Goal: Information Seeking & Learning: Understand process/instructions

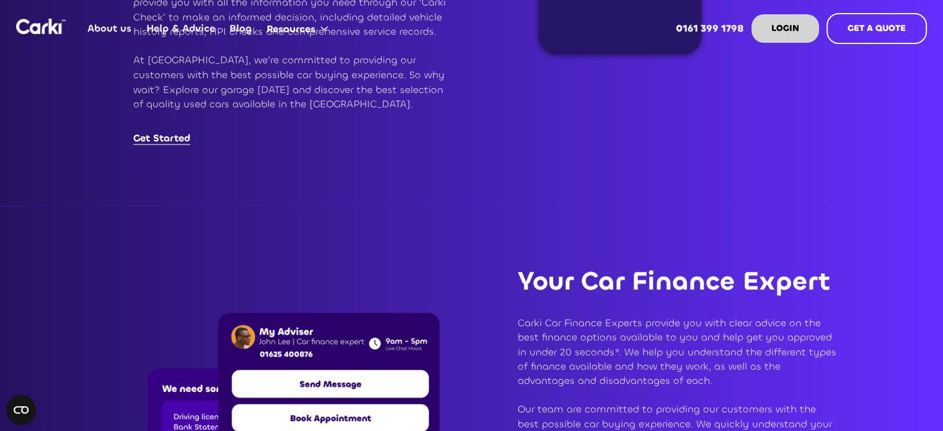
scroll to position [2357, 0]
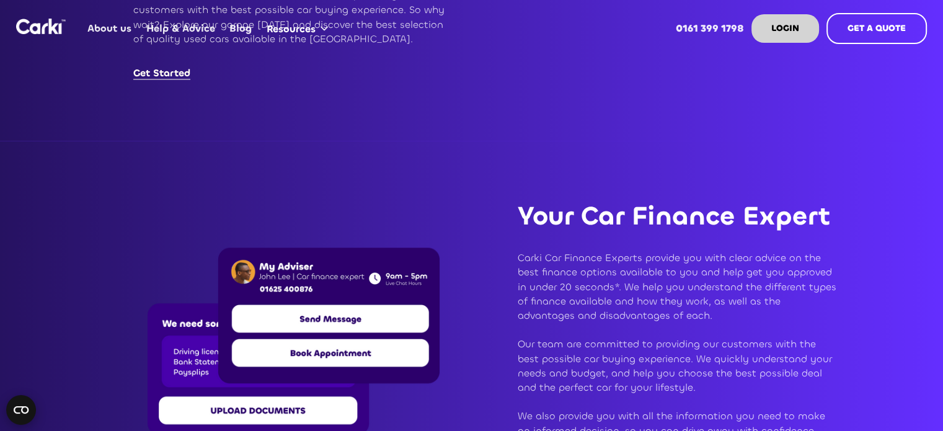
click at [22, 408] on icon "Open CMP widget" at bounding box center [21, 409] width 15 height 7
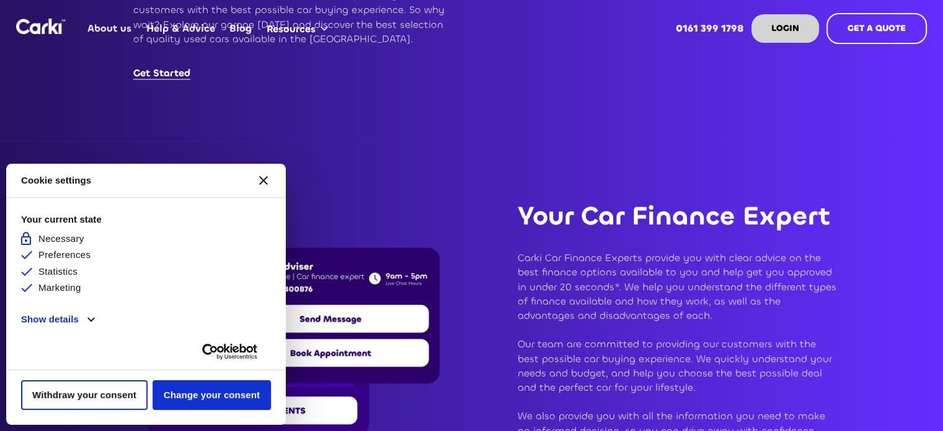
click at [615, 152] on div "Your Car Finance Expert Carki Car Finance Experts provide you with clear advice…" at bounding box center [656, 337] width 399 height 392
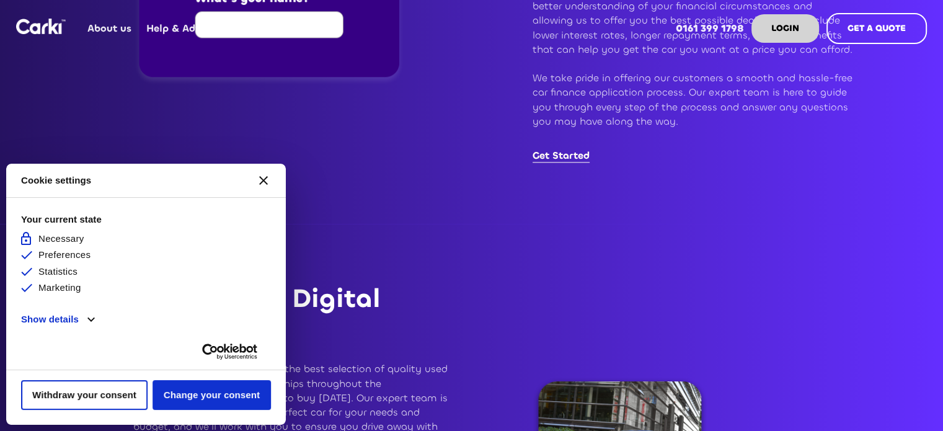
scroll to position [1488, 0]
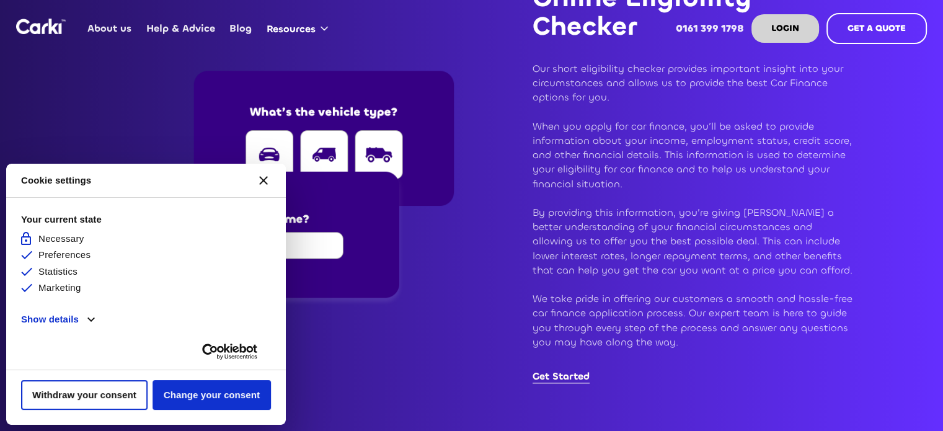
click at [259, 178] on icon "[#WIDGET_ICON_CROSS#]" at bounding box center [263, 180] width 9 height 9
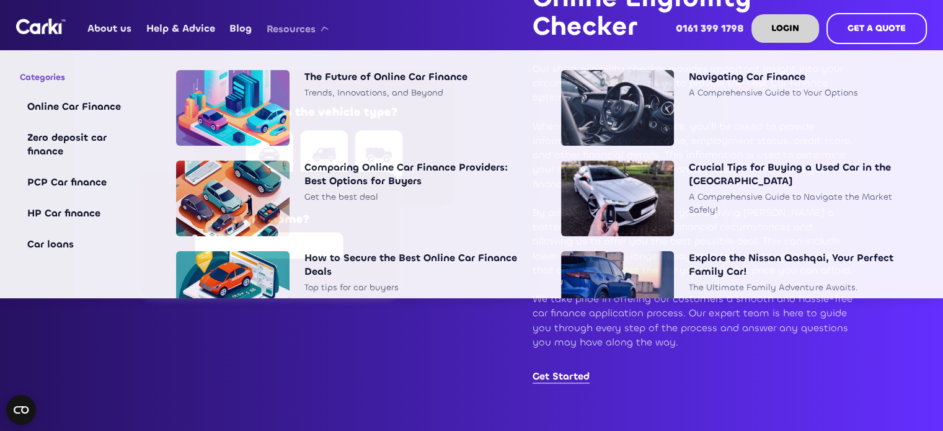
click at [307, 24] on div "Resources" at bounding box center [291, 29] width 49 height 14
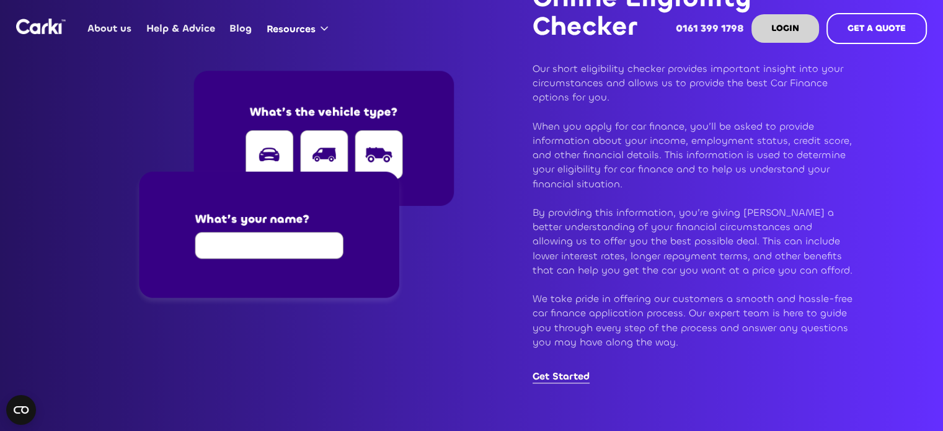
click at [117, 24] on link "About us" at bounding box center [110, 28] width 58 height 48
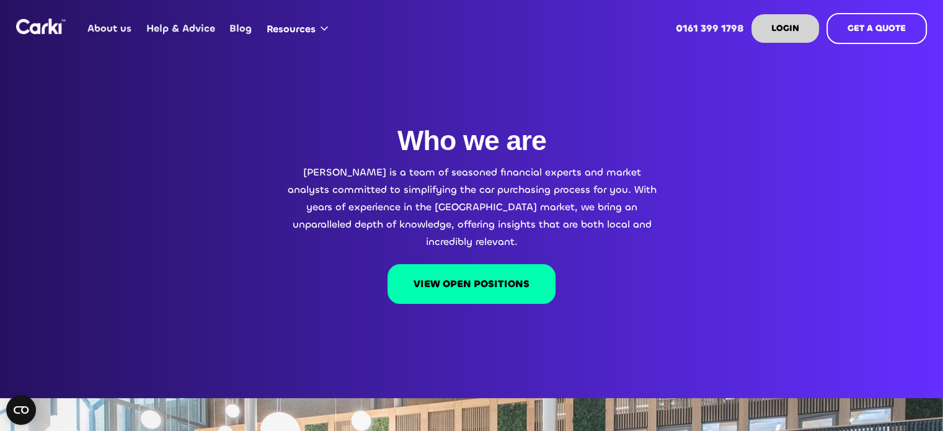
click at [174, 27] on link "Help & Advice" at bounding box center [180, 28] width 83 height 48
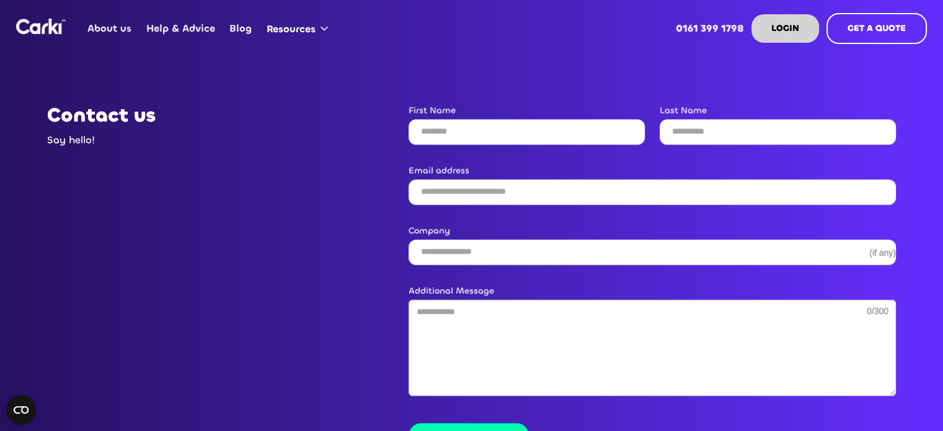
scroll to position [2109, 0]
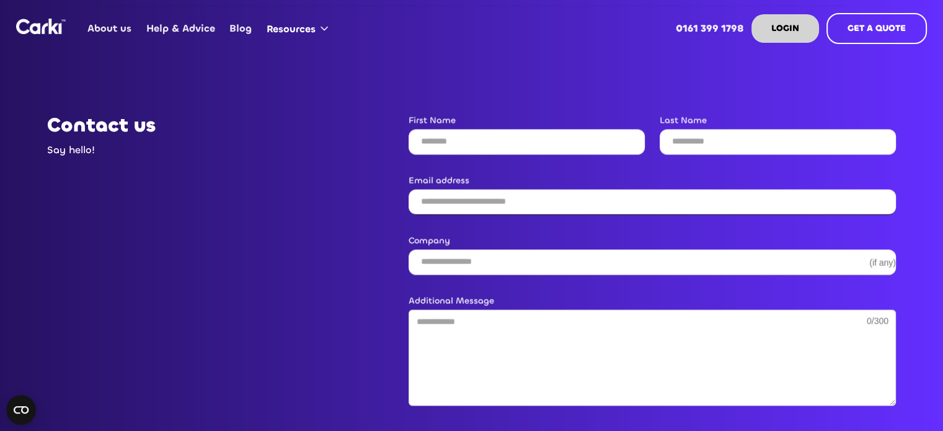
click at [602, 189] on input "Email address" at bounding box center [652, 201] width 487 height 25
click at [293, 252] on div "**********" at bounding box center [471, 301] width 849 height 375
click at [458, 249] on input "Contact Us" at bounding box center [652, 261] width 487 height 25
click at [327, 235] on div "**********" at bounding box center [471, 301] width 849 height 375
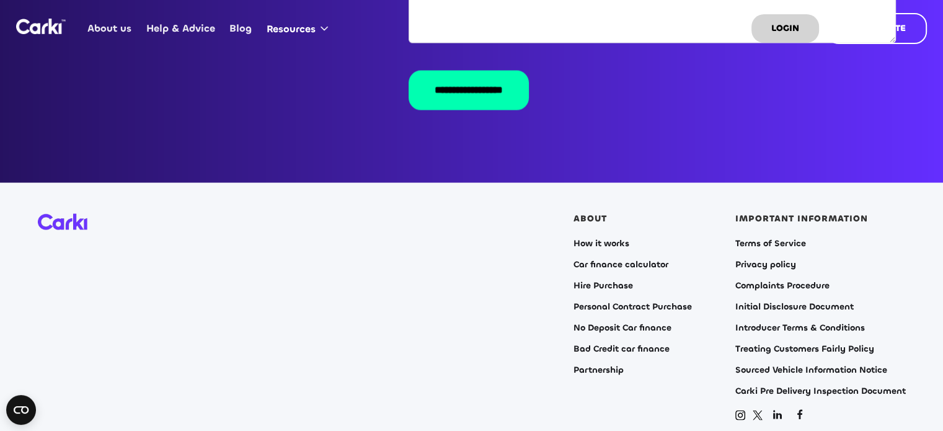
scroll to position [2481, 0]
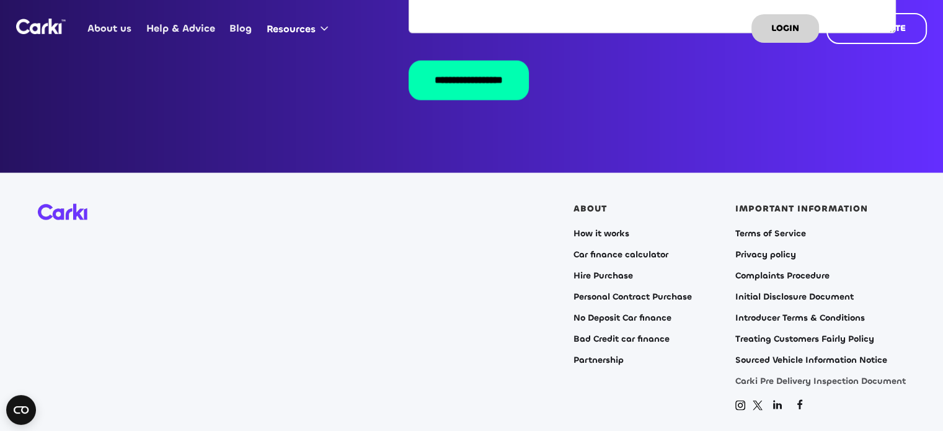
click at [845, 376] on link "Carki Pre Delivery Inspection Document" at bounding box center [821, 381] width 171 height 10
click at [774, 355] on link "Sourced Vehicle Information Notice" at bounding box center [812, 360] width 152 height 10
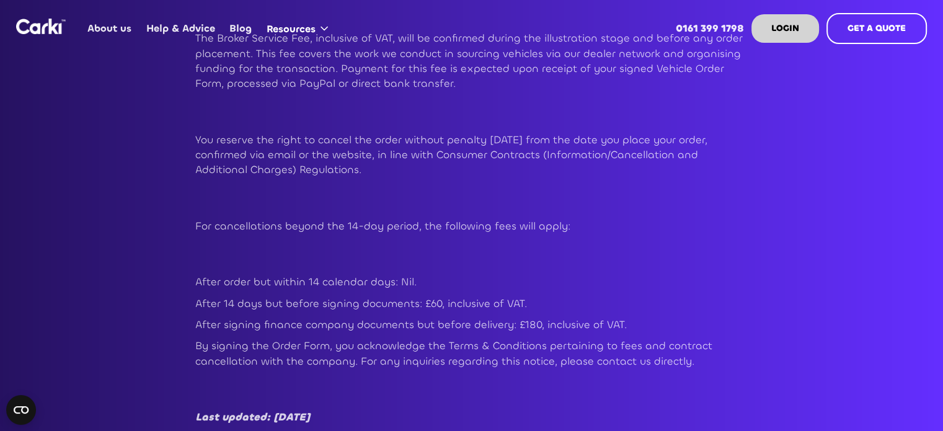
scroll to position [496, 0]
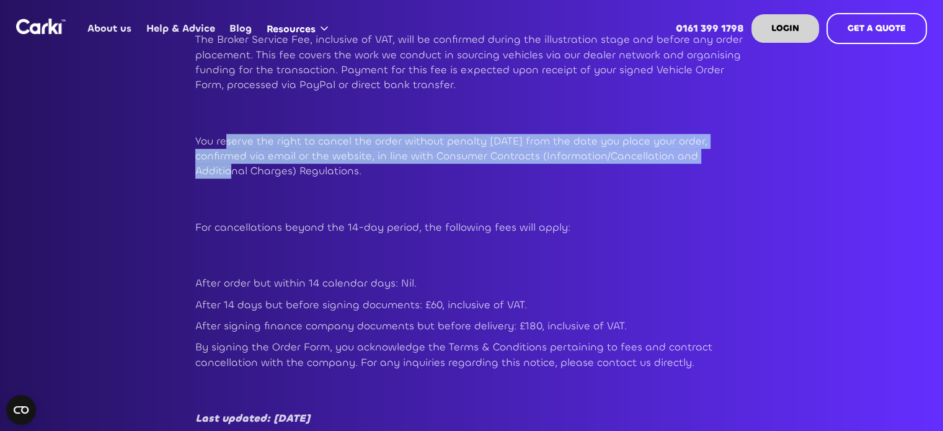
drag, startPoint x: 225, startPoint y: 143, endPoint x: 742, endPoint y: 154, distance: 516.7
click at [742, 154] on p "You reserve the right to cancel the order without penalty [DATE] from the date …" at bounding box center [471, 156] width 553 height 45
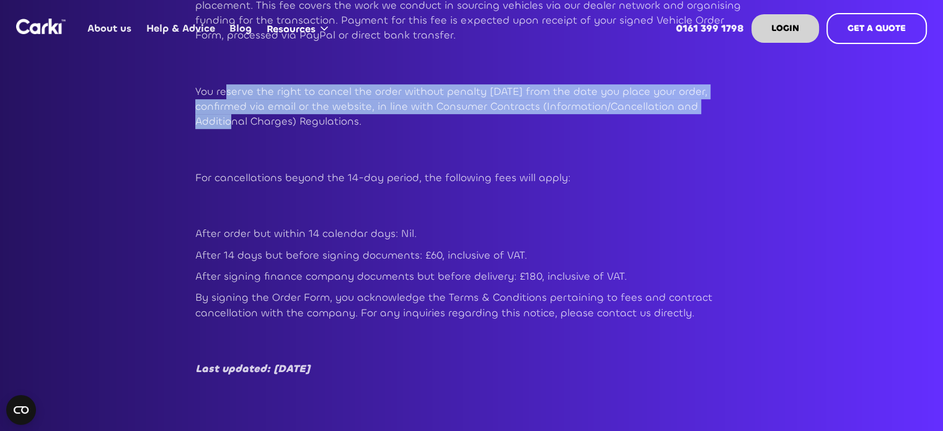
scroll to position [558, 0]
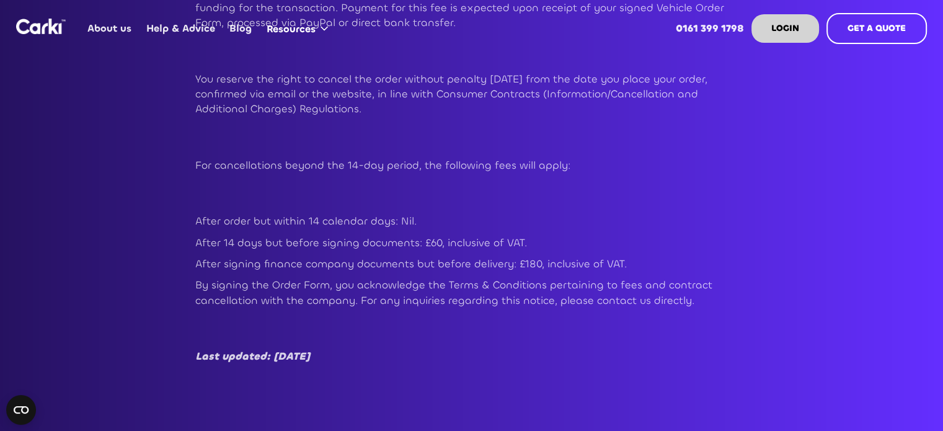
click at [727, 225] on p "After order but within 14 calendar days: Nil." at bounding box center [471, 221] width 553 height 15
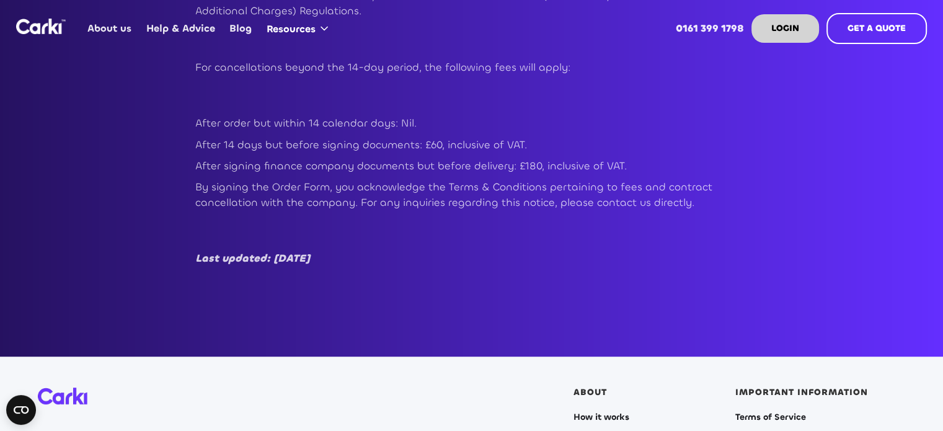
scroll to position [682, 0]
